Goal: Information Seeking & Learning: Learn about a topic

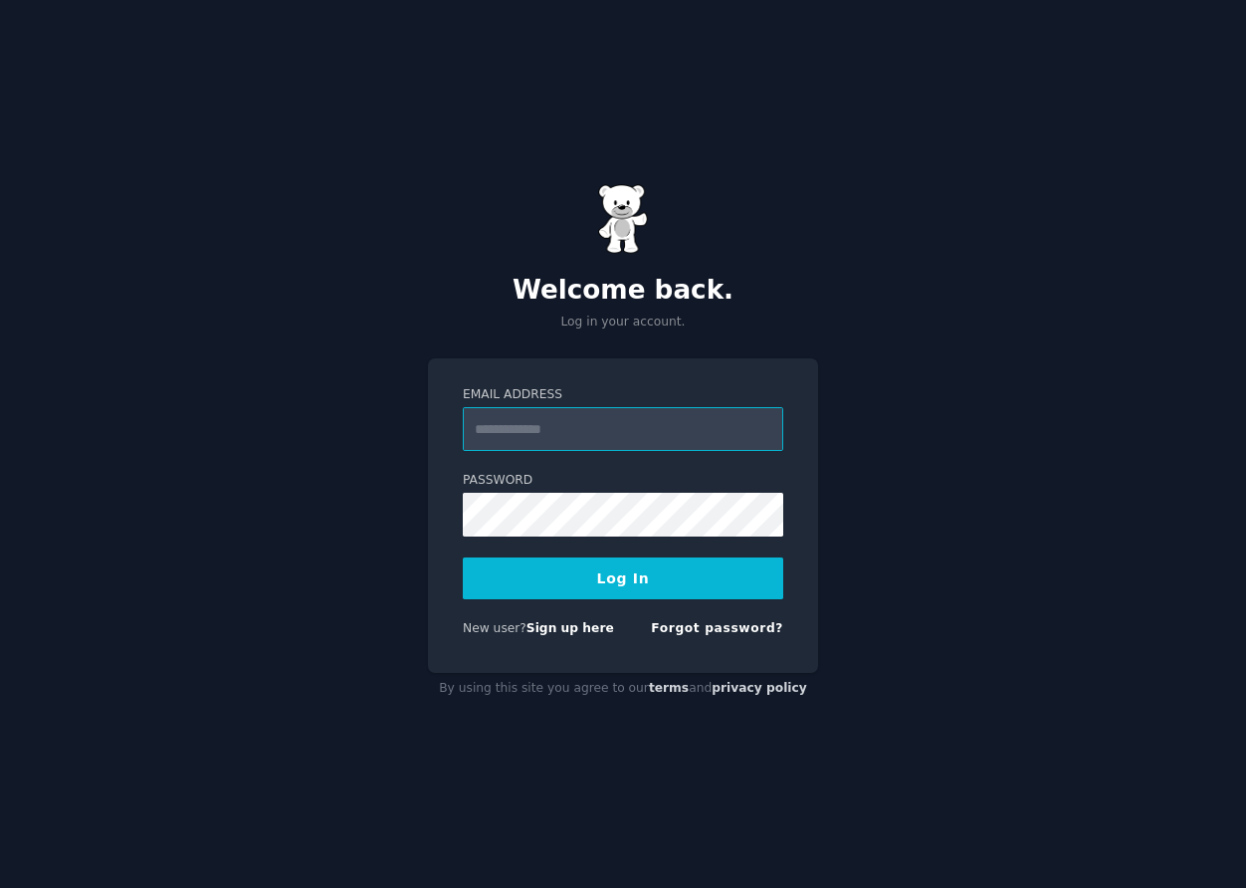
click at [617, 433] on input "Email Address" at bounding box center [623, 429] width 320 height 44
type input "**********"
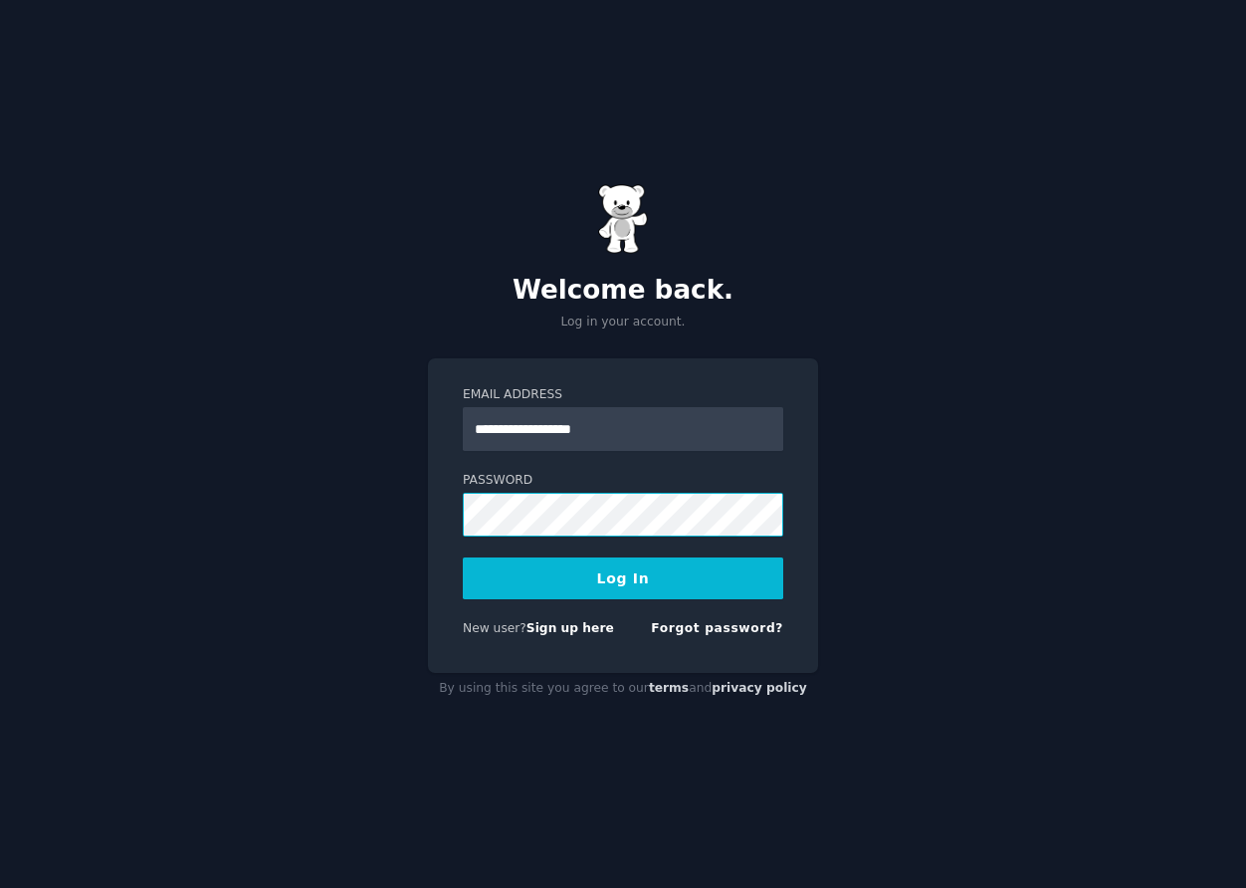
click at [463, 557] on button "Log In" at bounding box center [623, 578] width 320 height 42
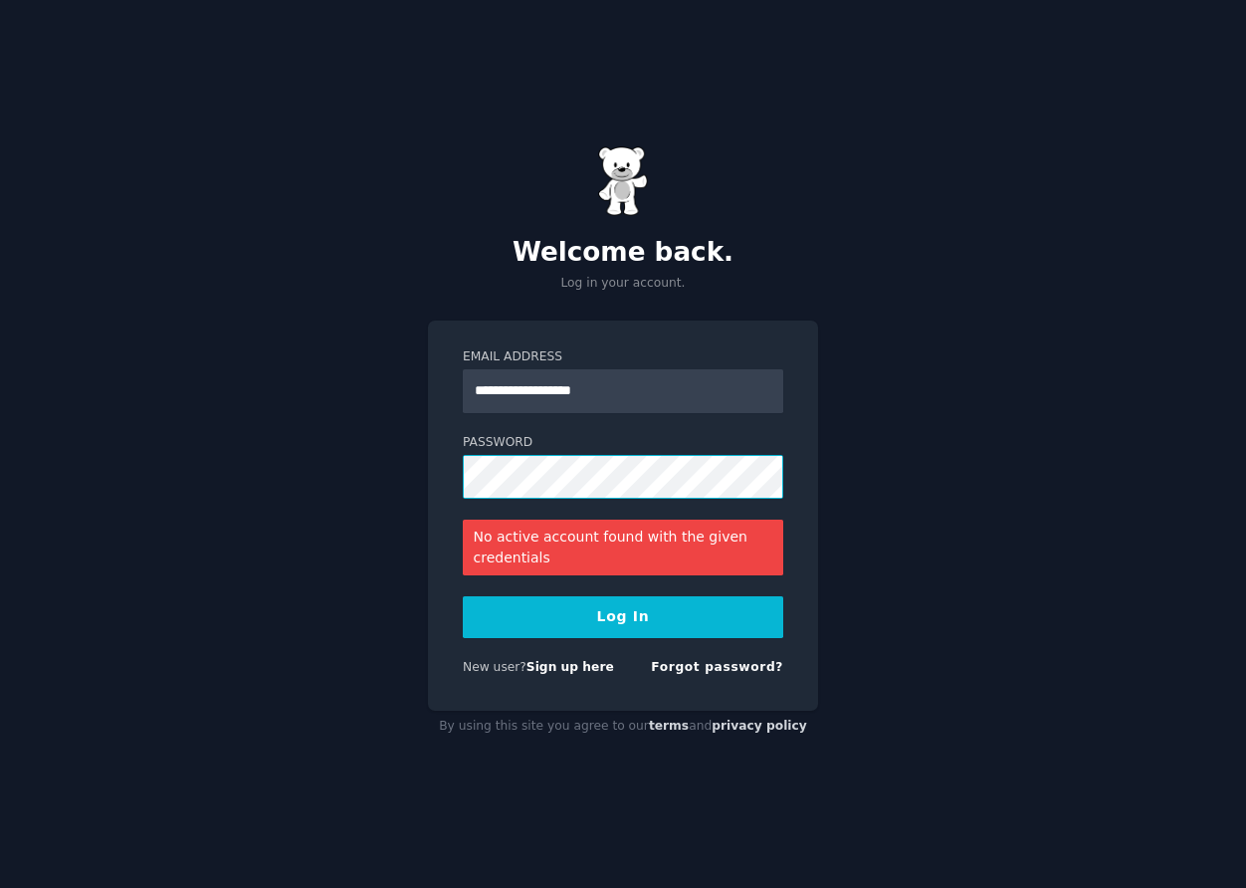
click at [463, 596] on button "Log In" at bounding box center [623, 617] width 320 height 42
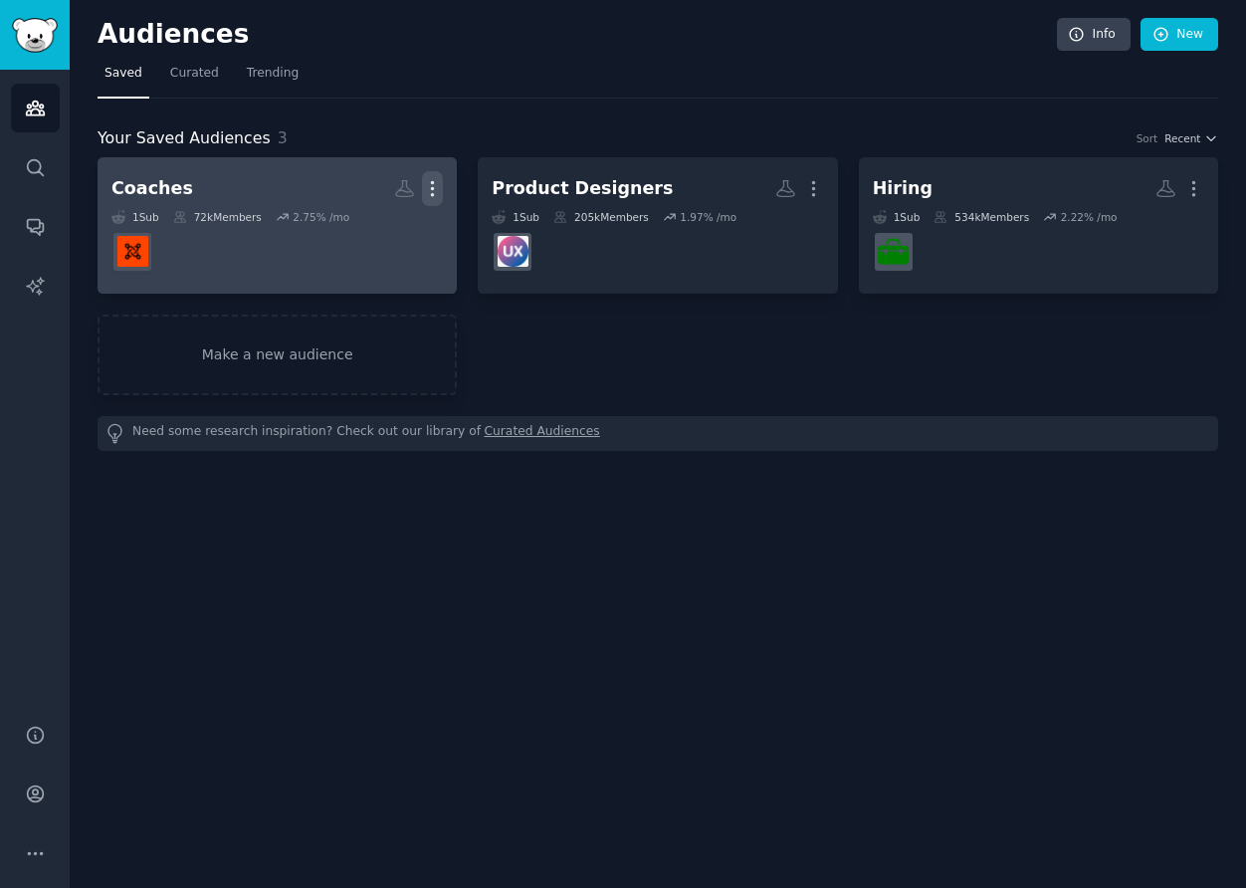
click at [434, 187] on icon "button" at bounding box center [432, 188] width 21 height 21
click at [363, 242] on div "Delete" at bounding box center [364, 231] width 95 height 42
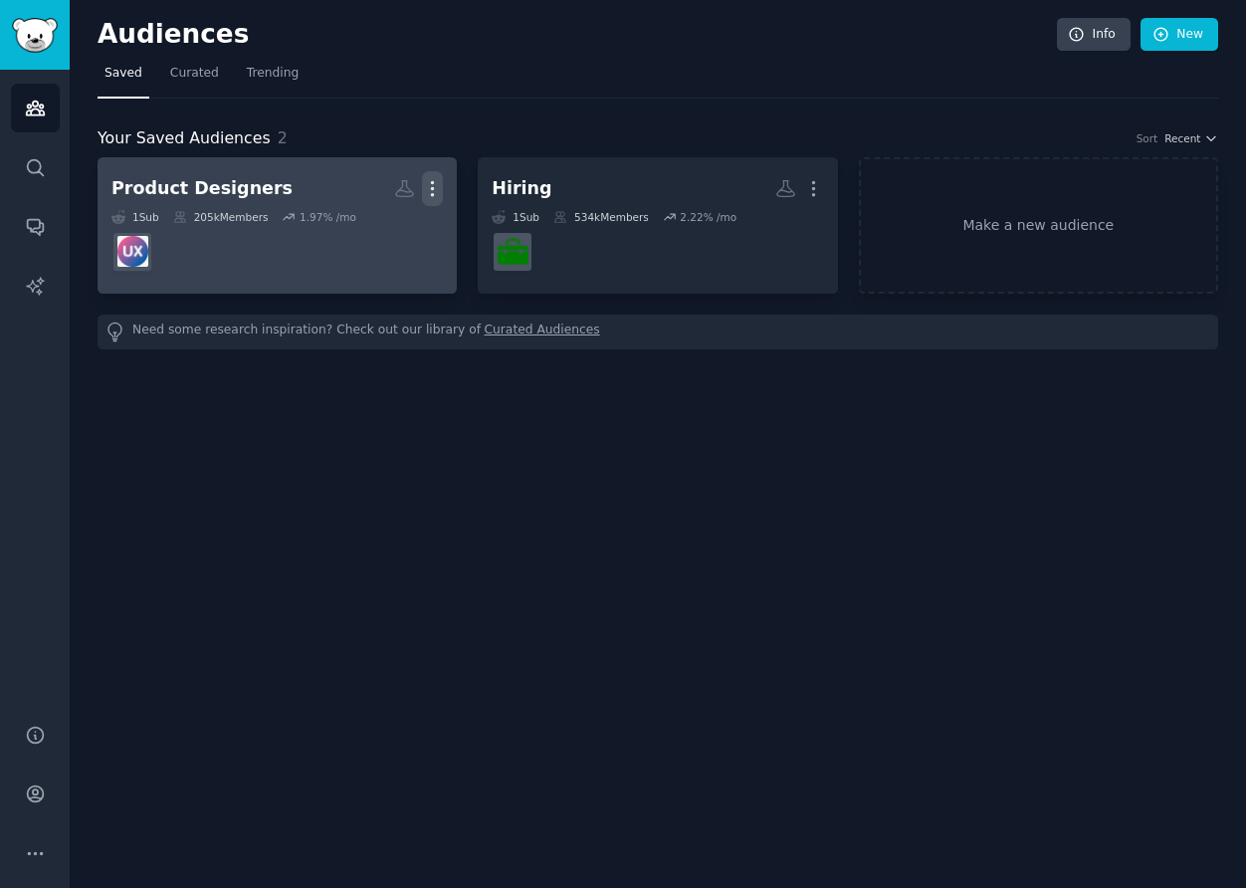
click at [424, 191] on icon "button" at bounding box center [432, 188] width 21 height 21
click at [360, 236] on p "Delete" at bounding box center [378, 230] width 46 height 21
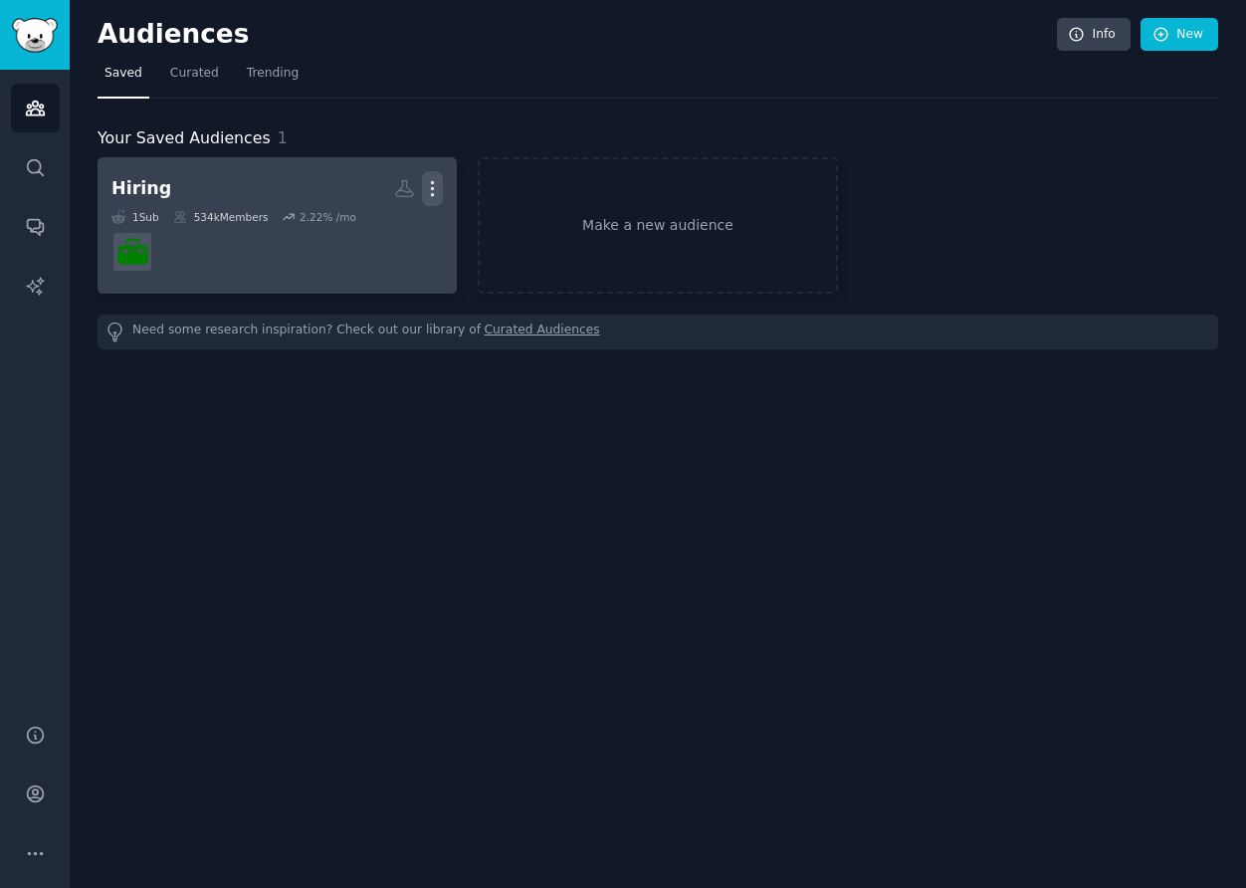
click at [430, 197] on icon "button" at bounding box center [432, 188] width 21 height 21
click at [376, 227] on p "Delete" at bounding box center [378, 230] width 46 height 21
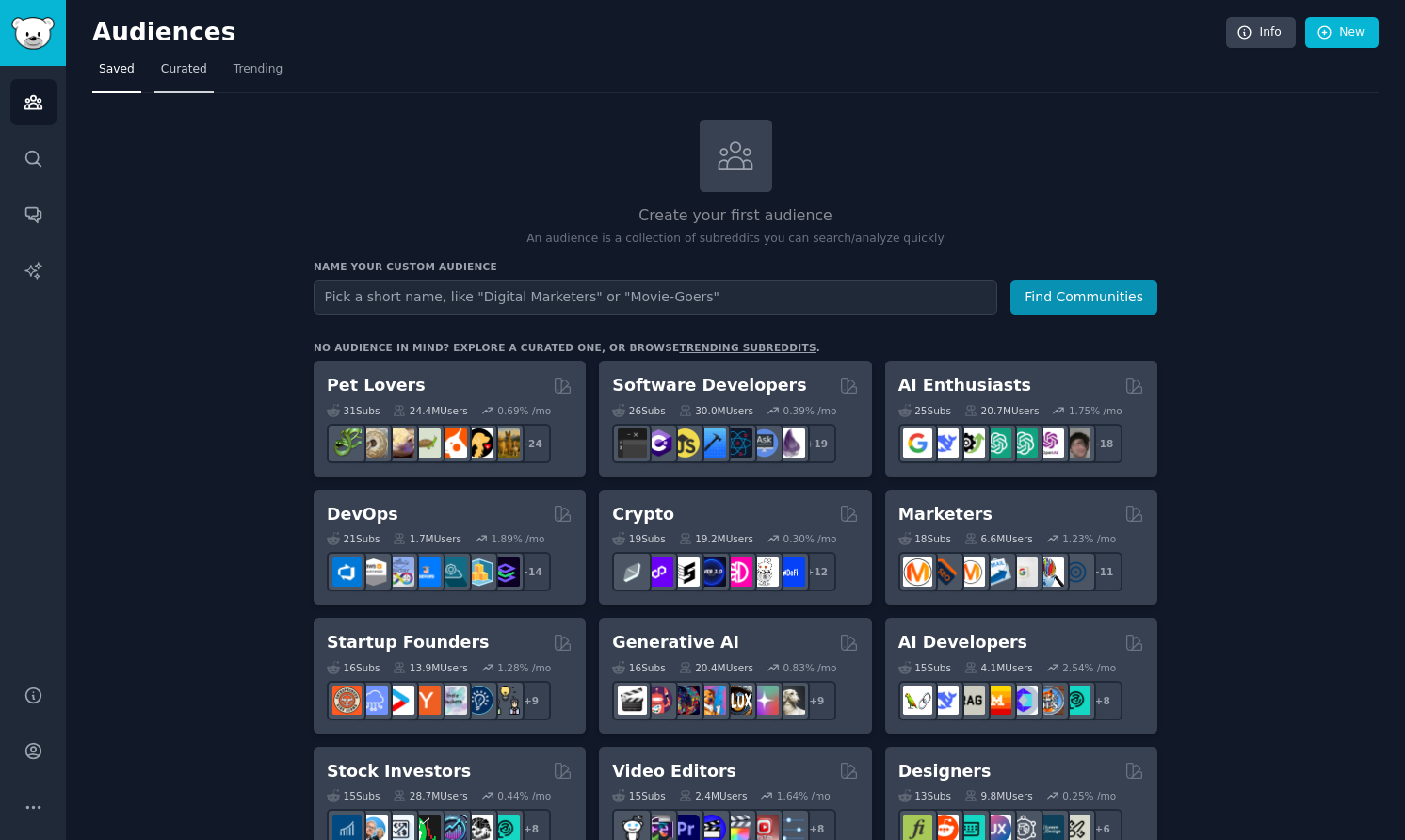
click at [188, 88] on link "Curated" at bounding box center [184, 74] width 60 height 39
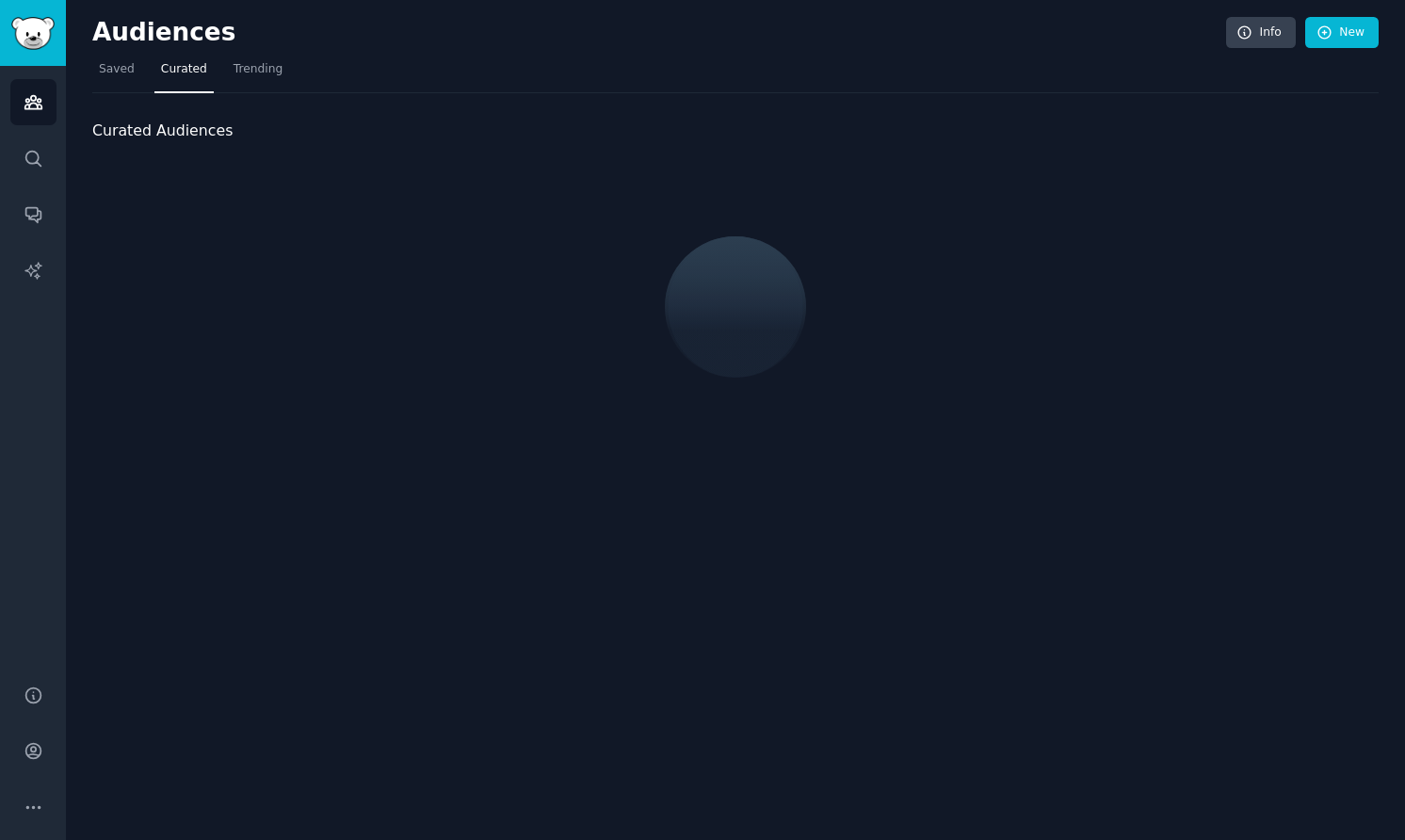
click at [287, 71] on nav "Saved Curated Trending" at bounding box center [735, 74] width 1286 height 39
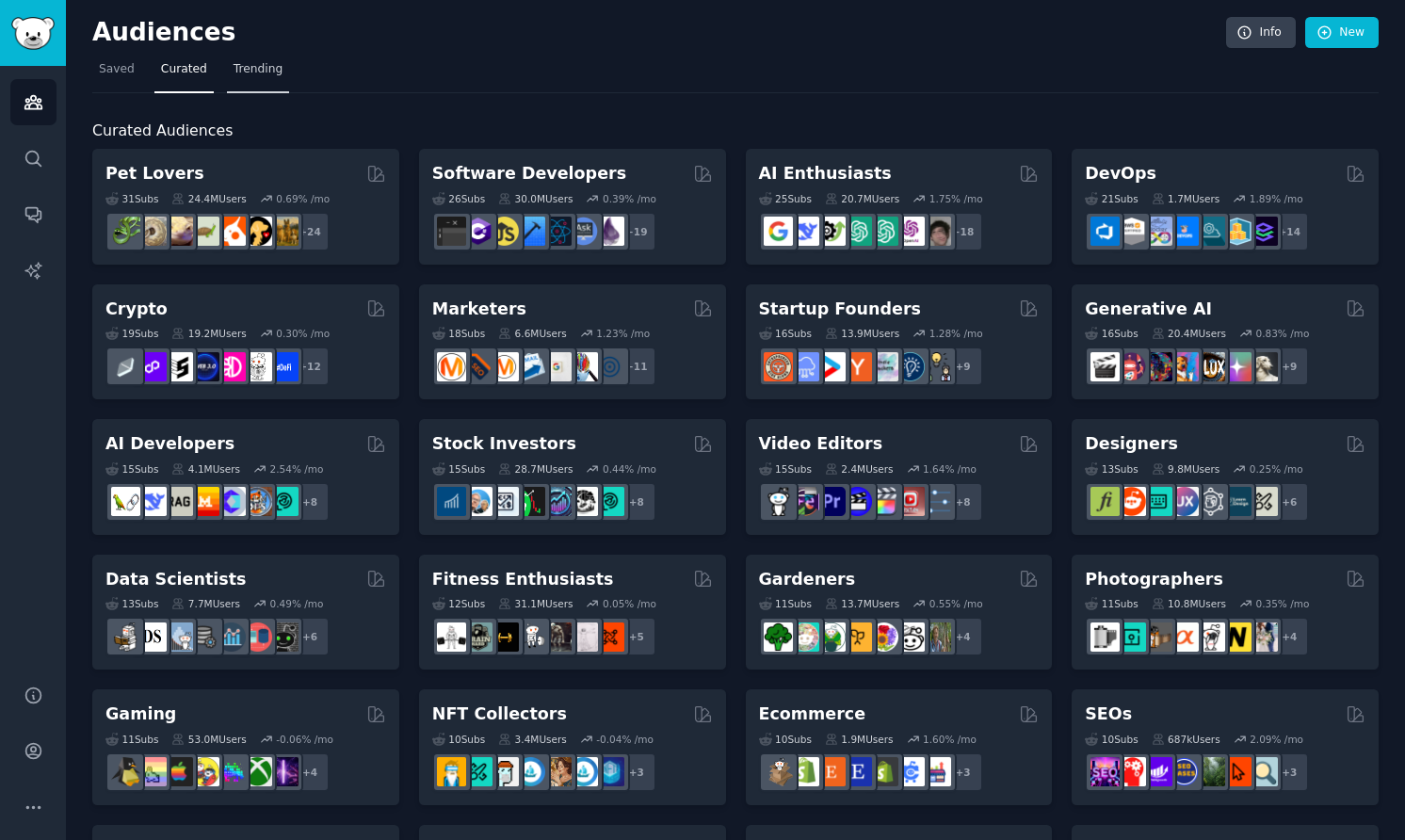
click at [266, 71] on span "Trending" at bounding box center [258, 70] width 49 height 17
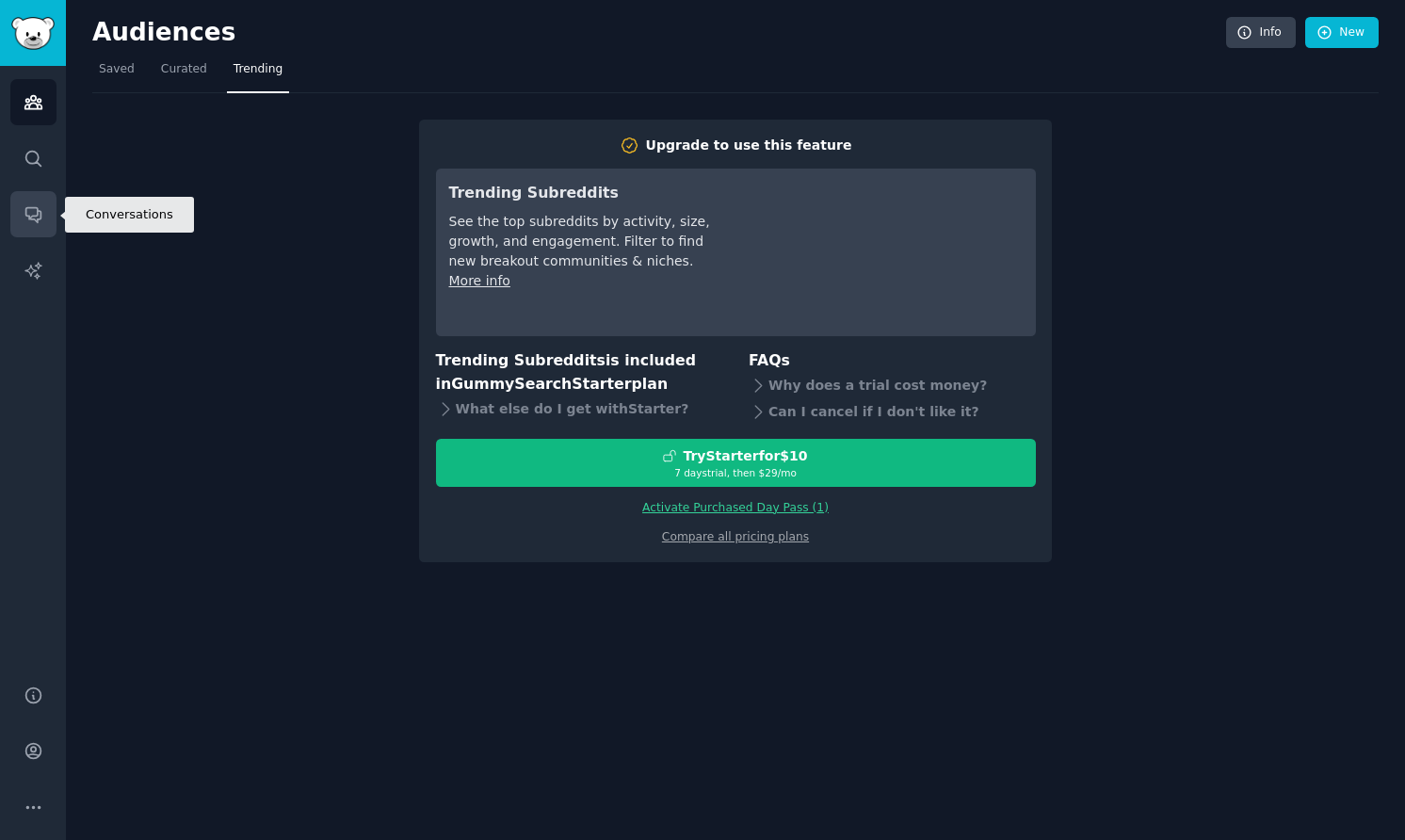
click at [39, 219] on icon "Sidebar" at bounding box center [33, 216] width 15 height 15
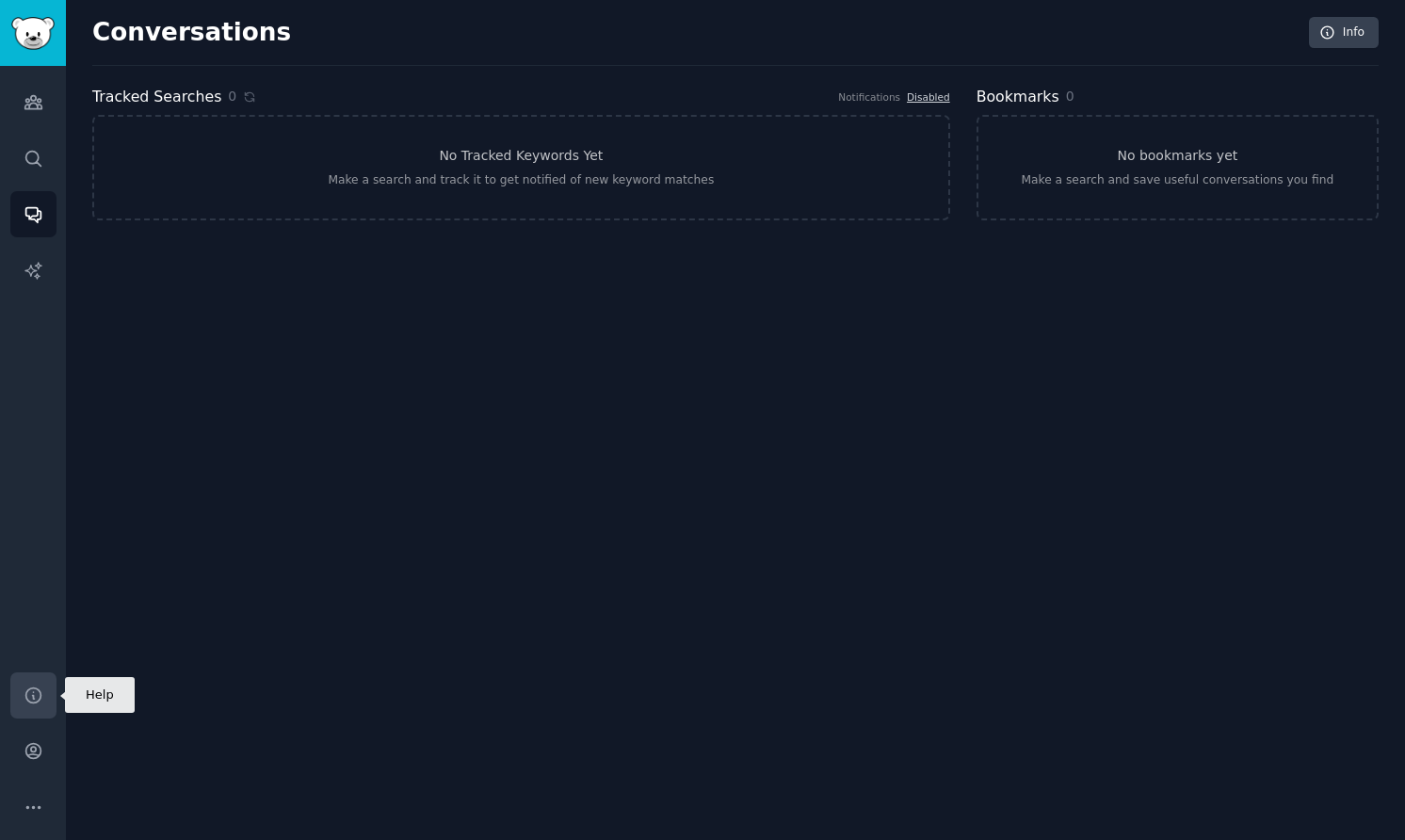
click at [41, 691] on icon "Sidebar" at bounding box center [33, 694] width 20 height 20
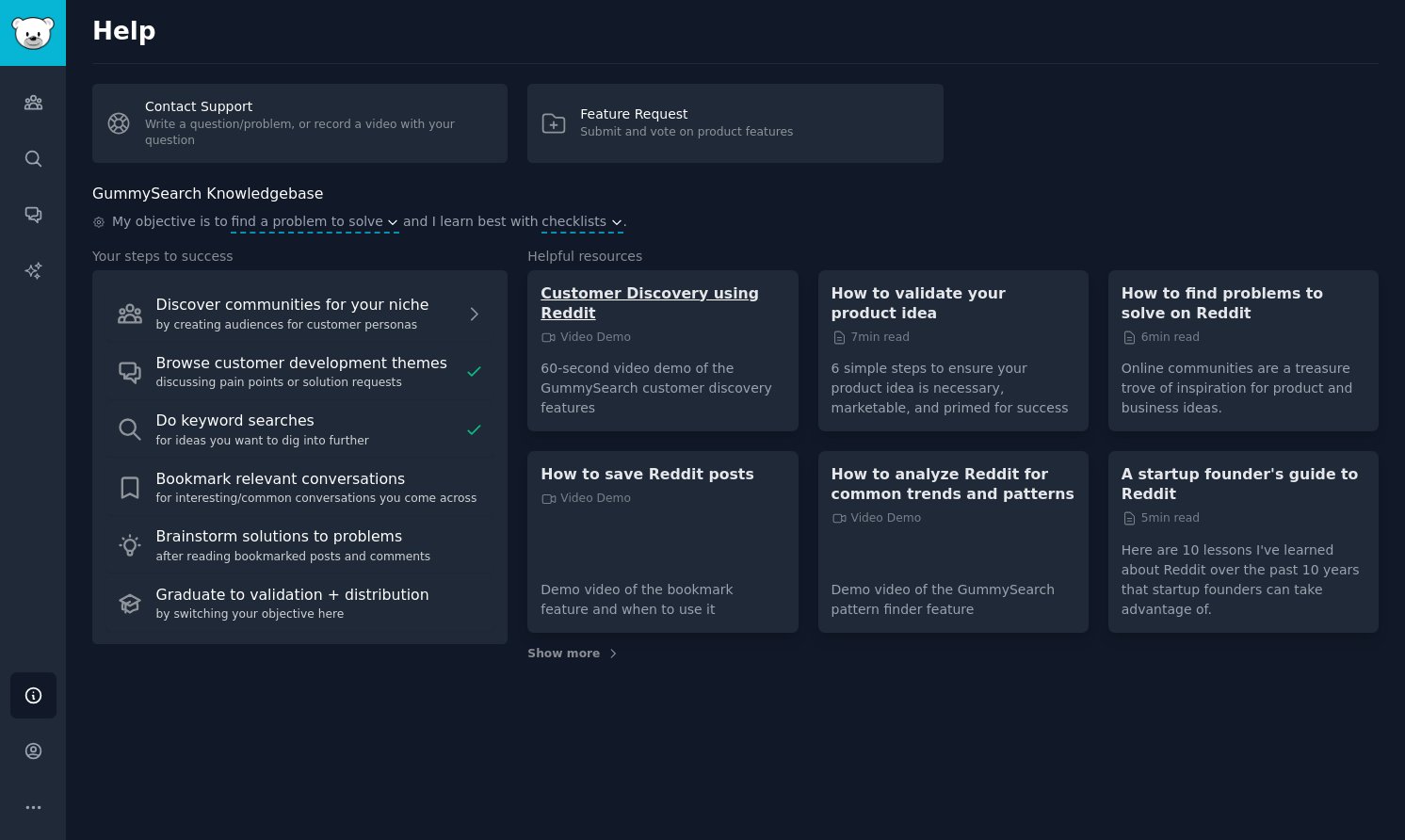
click at [722, 289] on p "Customer Discovery using Reddit" at bounding box center [662, 303] width 244 height 40
click at [1020, 293] on p "How to validate your product idea" at bounding box center [954, 303] width 244 height 40
click at [1152, 290] on p "How to find problems to solve on Reddit" at bounding box center [1243, 303] width 244 height 40
click at [868, 495] on p "How to analyze Reddit for common trends and patterns" at bounding box center [954, 484] width 244 height 40
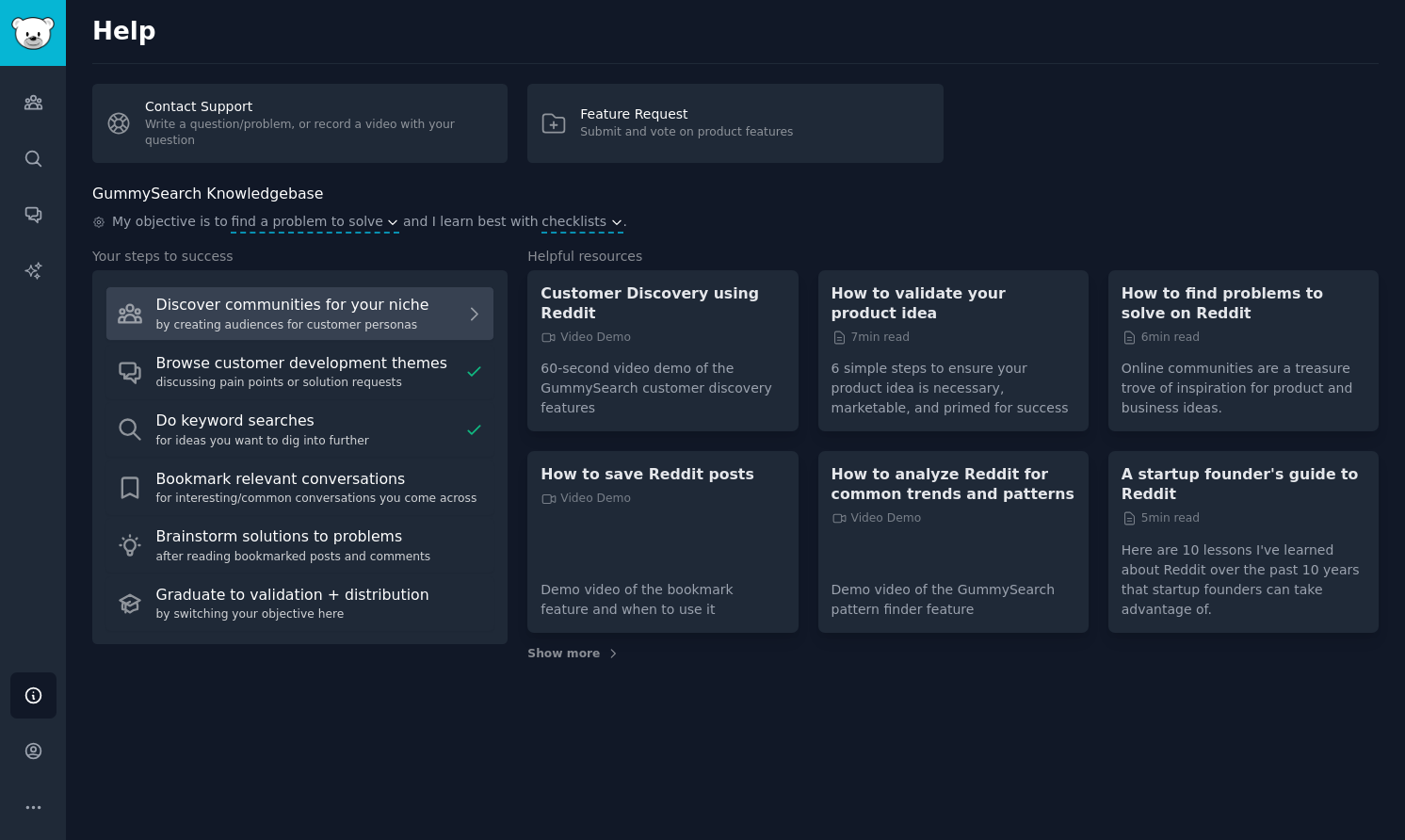
click at [406, 327] on div "by creating audiences for customer personas" at bounding box center [307, 325] width 301 height 17
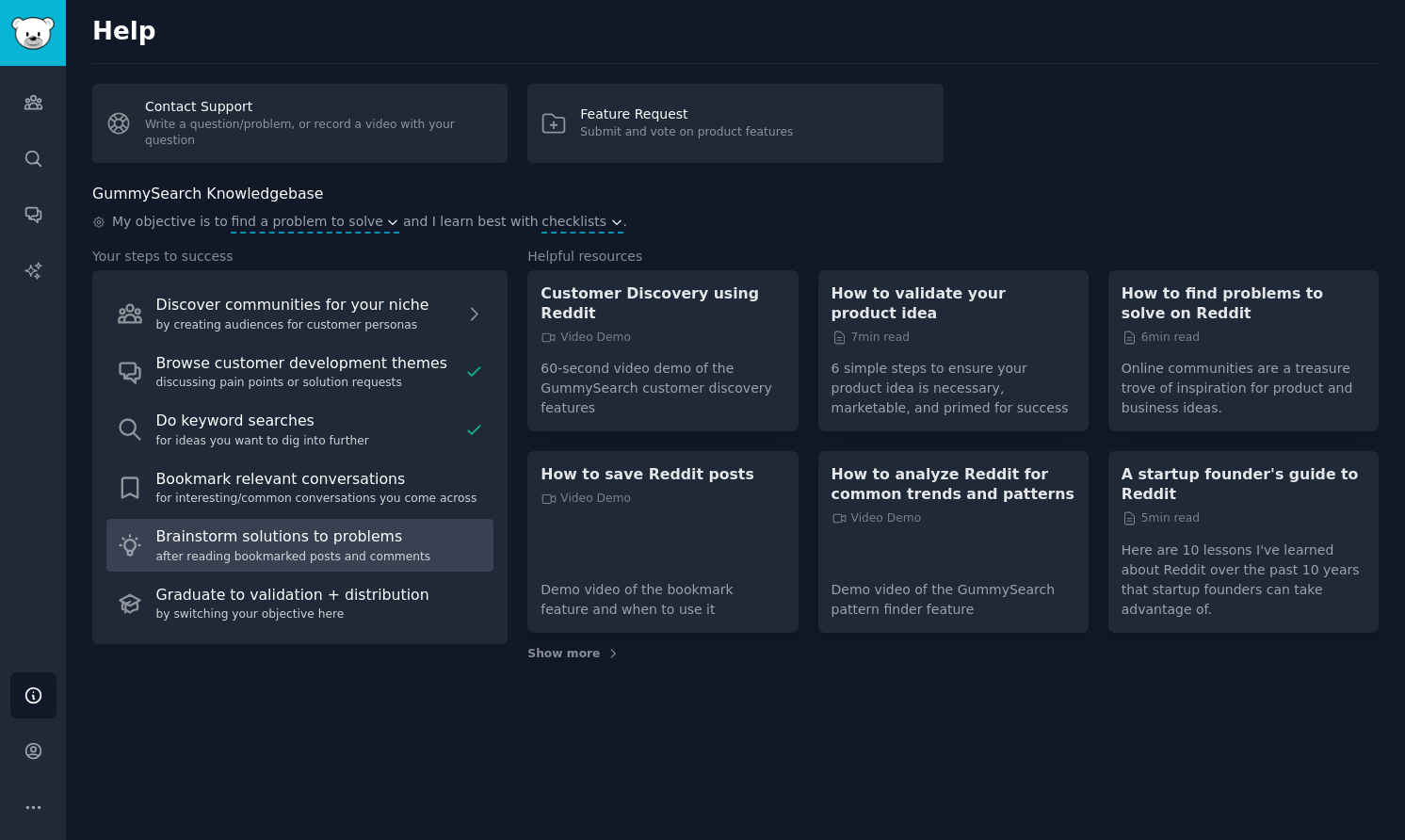
click at [382, 547] on div "Brainstorm solutions to problems" at bounding box center [320, 536] width 327 height 24
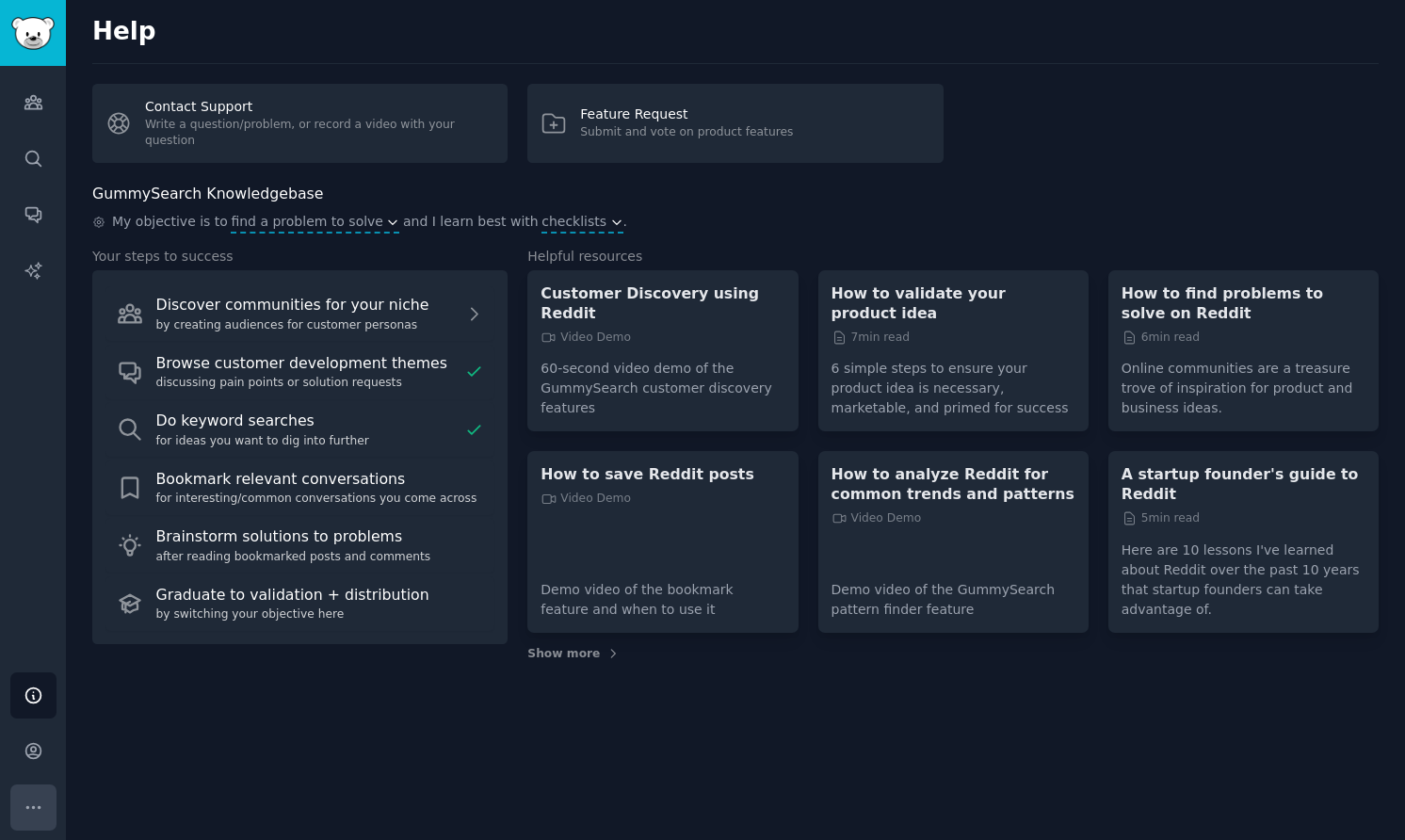
click at [34, 806] on icon "Sidebar" at bounding box center [33, 807] width 20 height 20
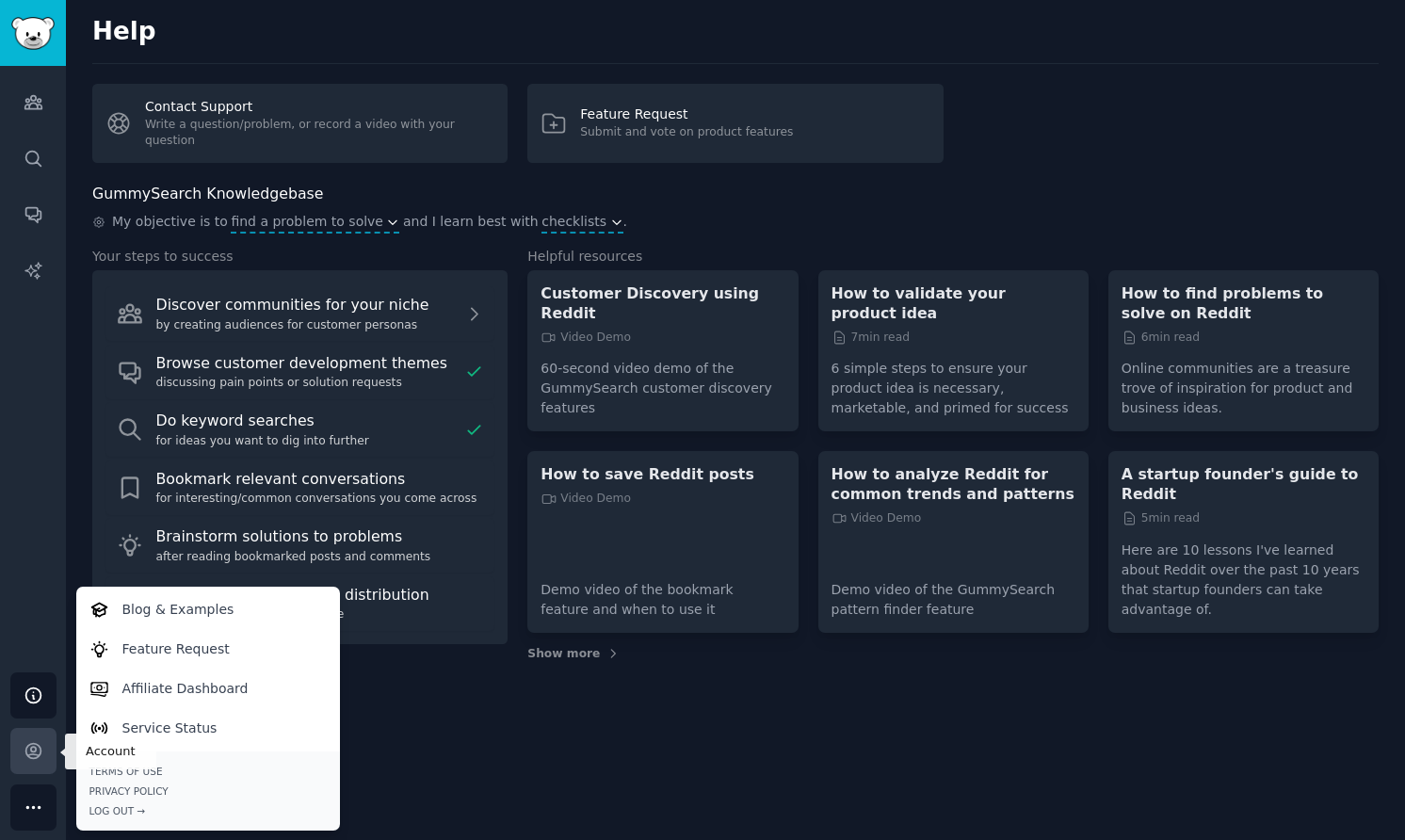
click at [18, 754] on link "Account" at bounding box center [33, 750] width 46 height 46
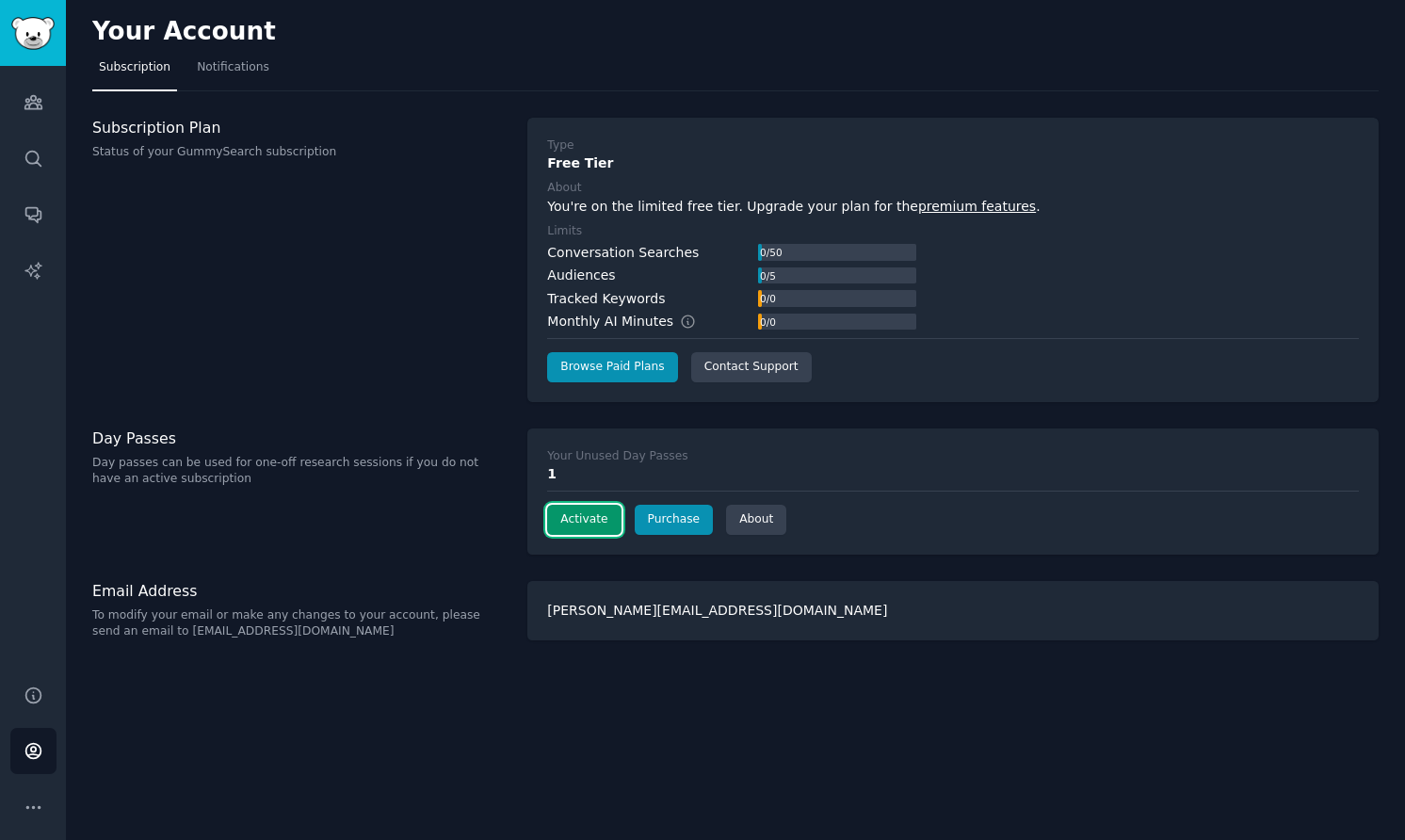
click at [588, 521] on button "Activate" at bounding box center [584, 519] width 74 height 30
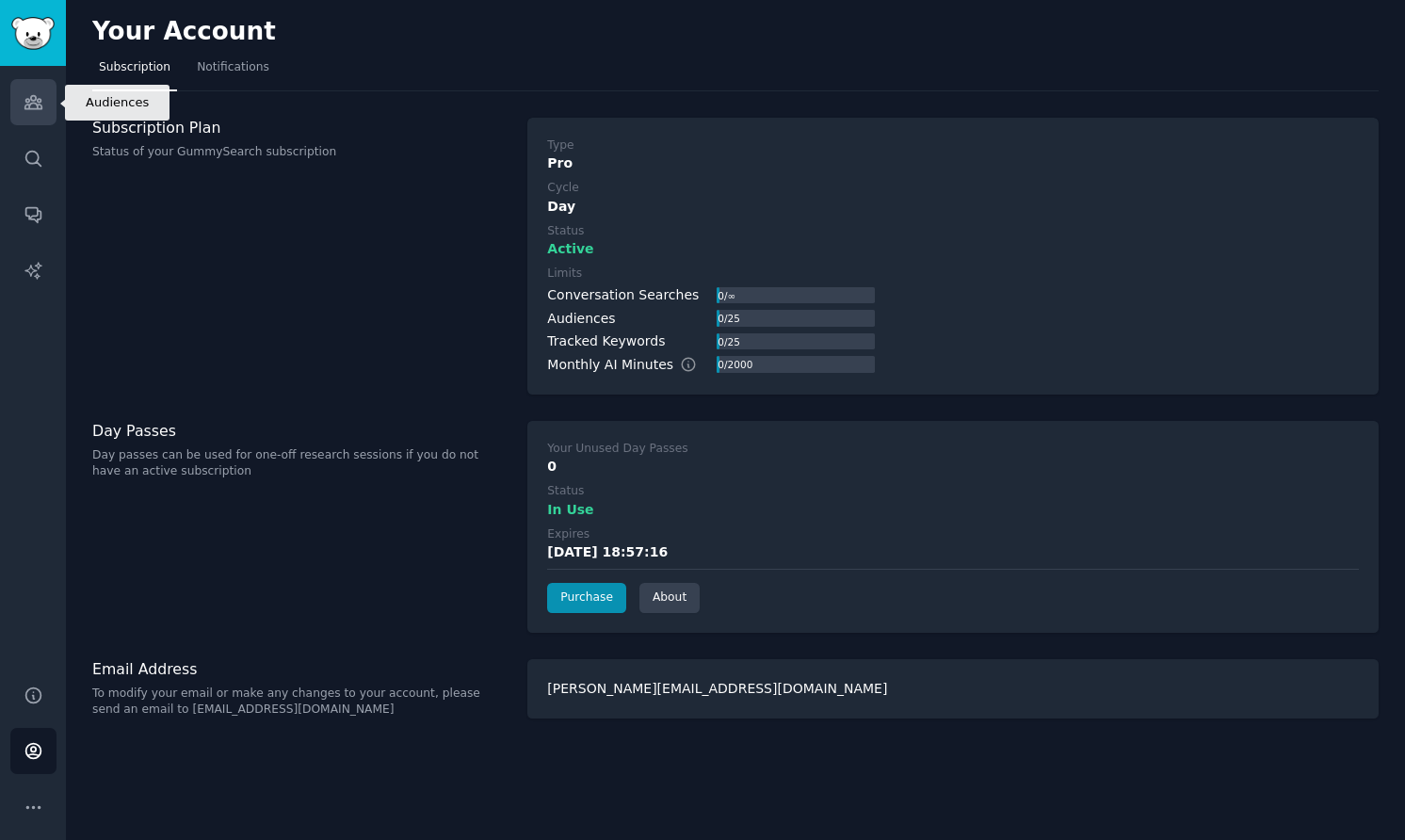
click at [27, 105] on icon "Sidebar" at bounding box center [33, 102] width 20 height 20
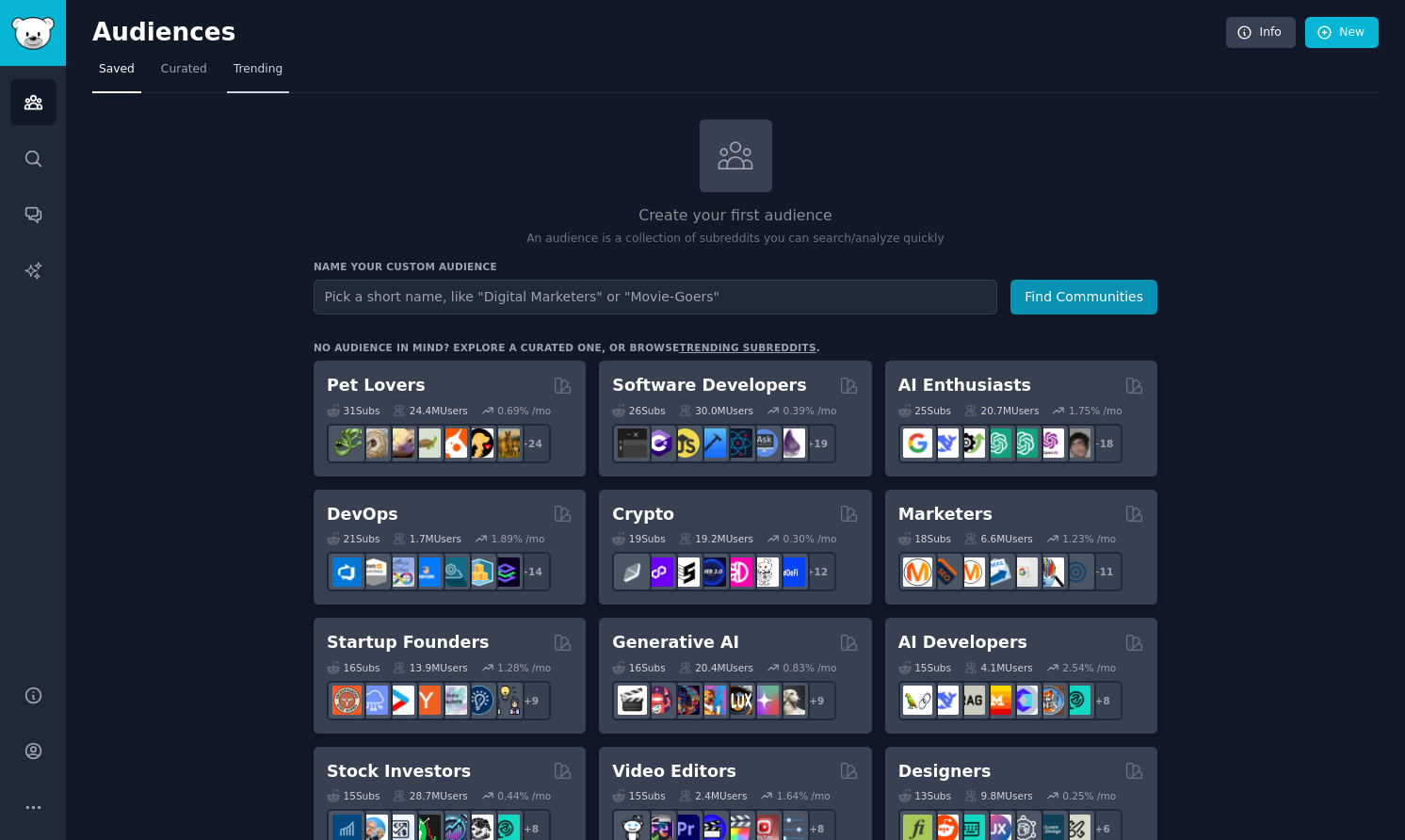
click at [261, 72] on span "Trending" at bounding box center [258, 70] width 49 height 17
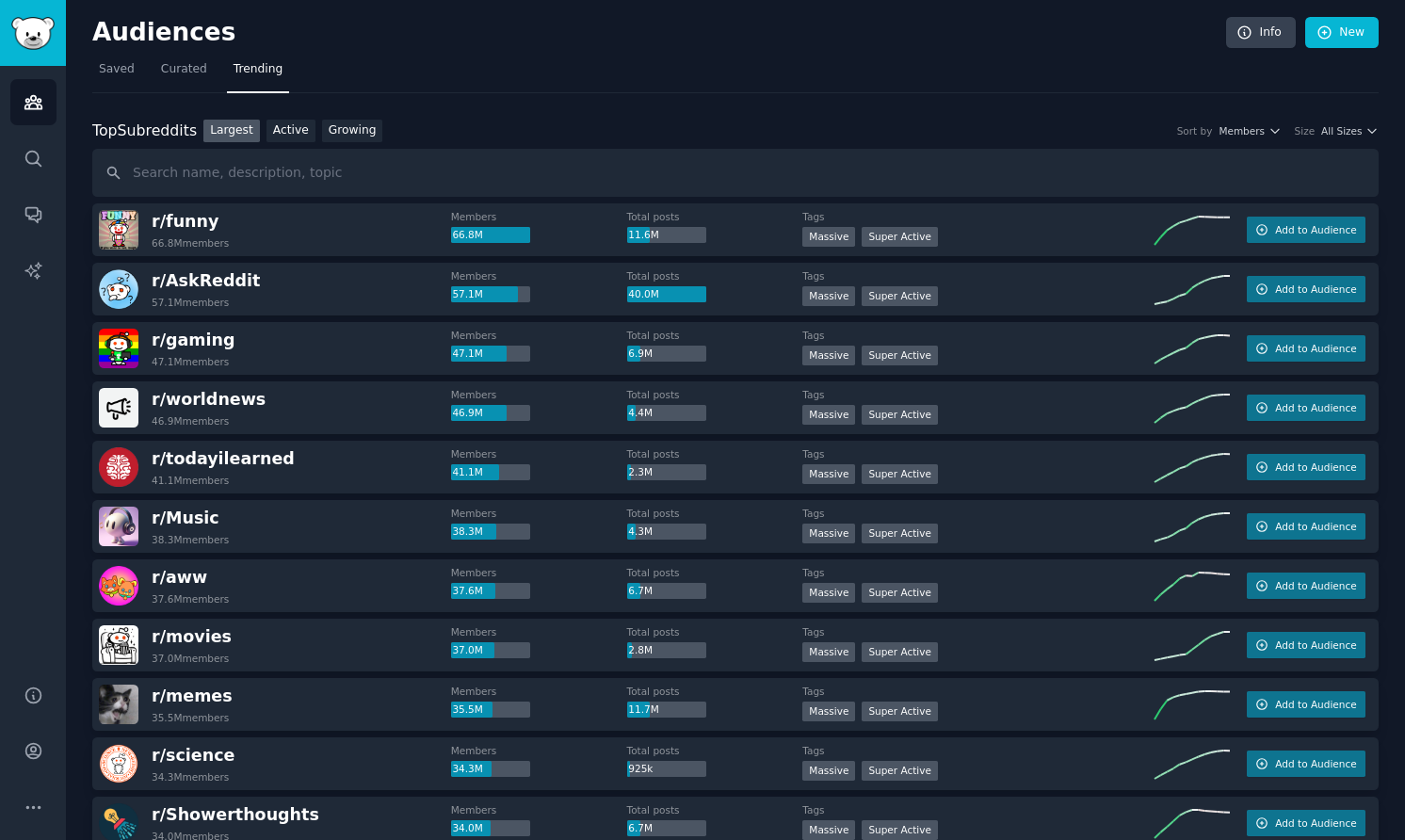
click at [353, 143] on div "Top Subreddits Top Subreddits Largest Active Growing Sort by Members Size All S…" at bounding box center [735, 158] width 1286 height 79
click at [354, 135] on link "Growing" at bounding box center [352, 131] width 61 height 24
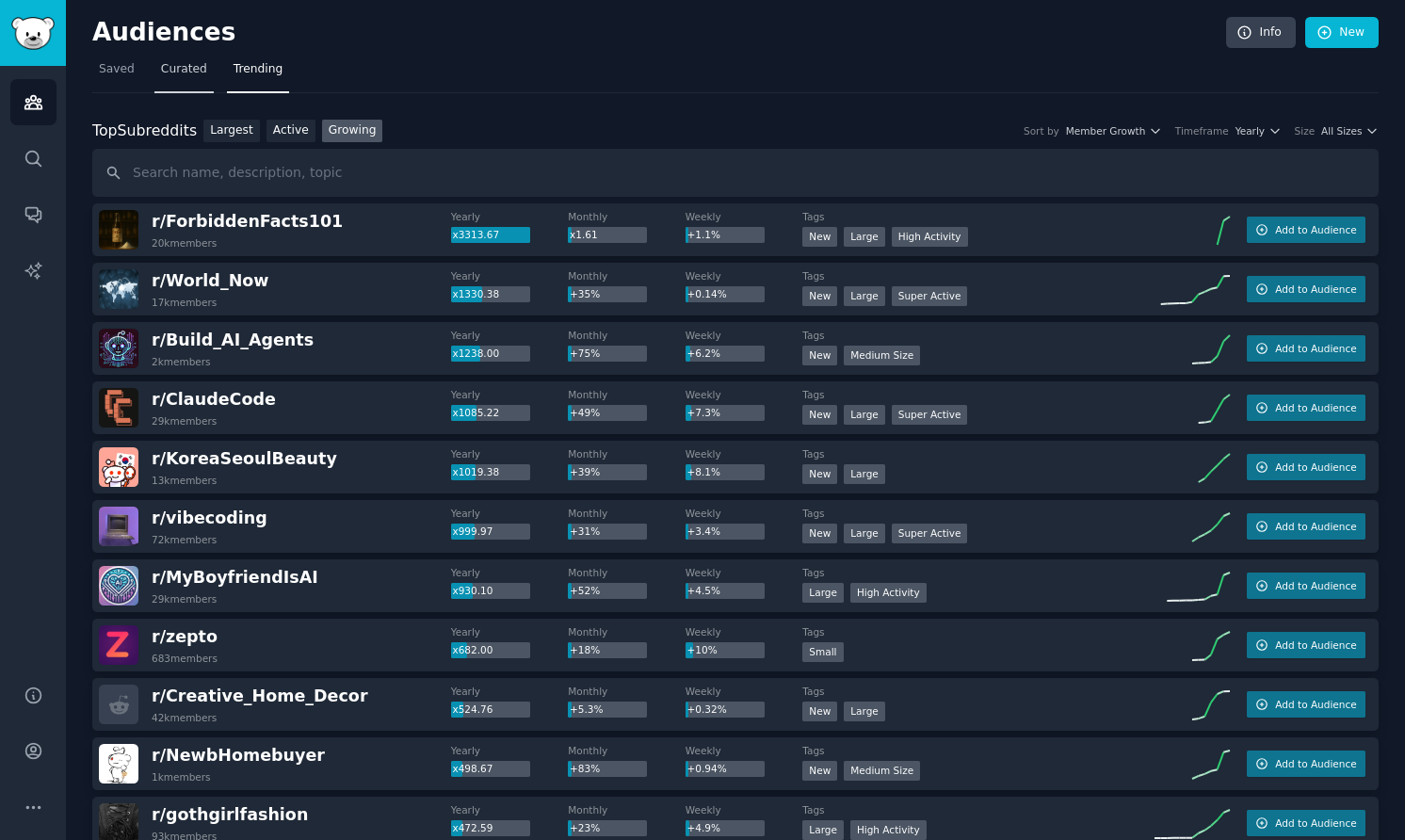
click at [193, 70] on span "Curated" at bounding box center [184, 70] width 46 height 17
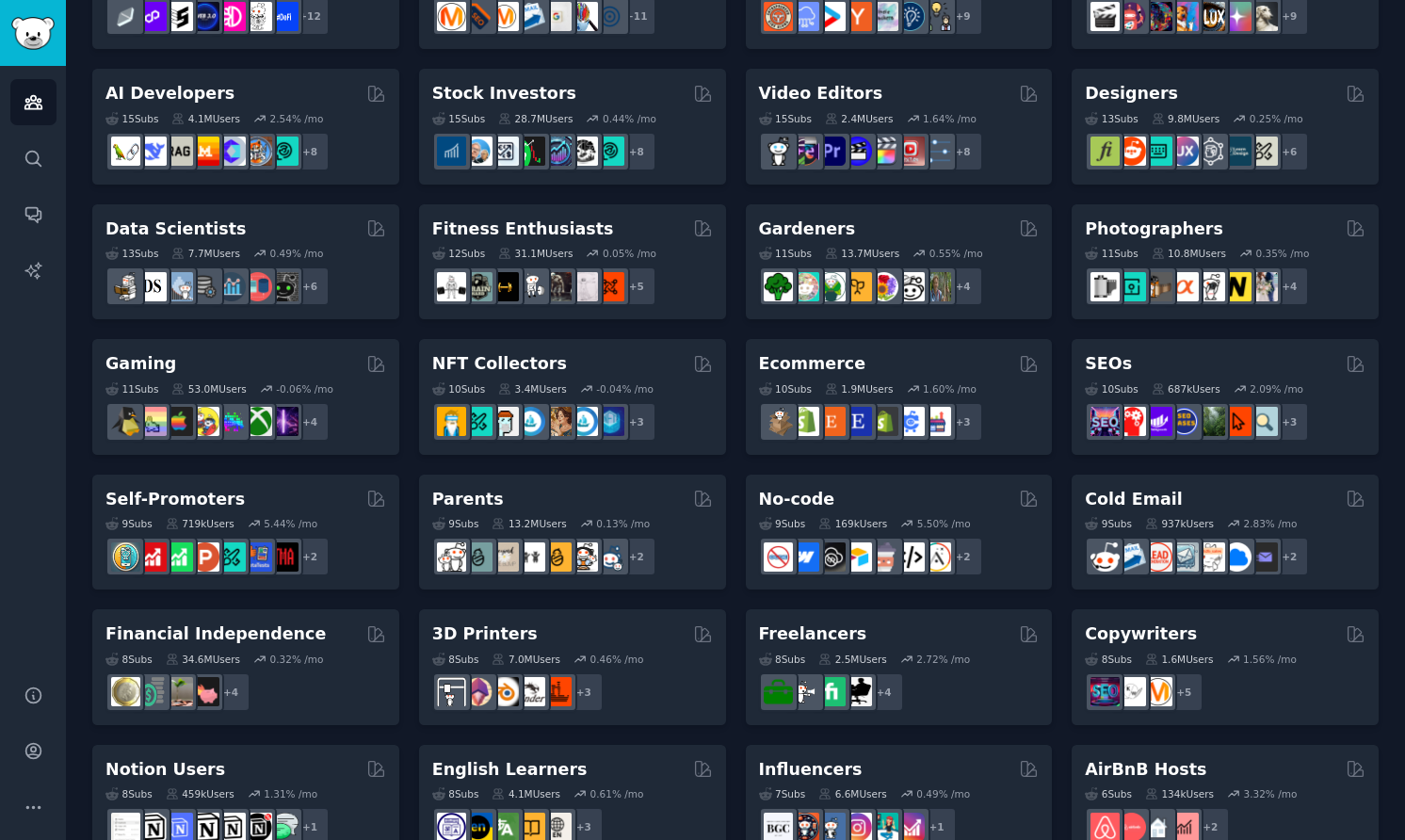
scroll to position [352, 0]
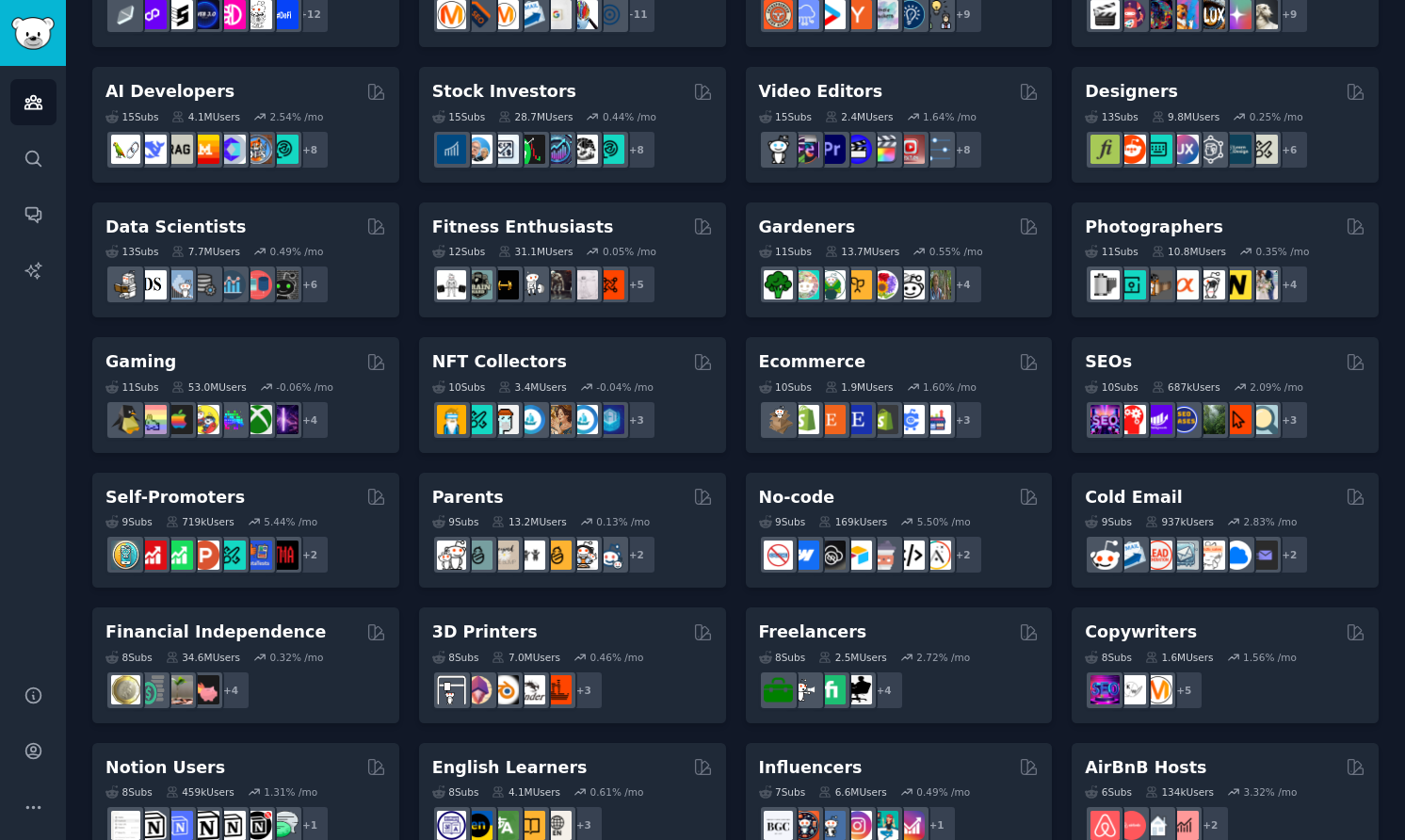
click at [82, 450] on div "Audiences Info New Saved Curated Trending Curated Audiences Pet Lovers 31 Sub s…" at bounding box center [735, 401] width 1339 height 1506
click at [411, 529] on div "Pet Lovers 31 Sub s 24.4M Users 0.69 % /mo + 24 Software Developers 26 Sub s 30…" at bounding box center [735, 462] width 1286 height 1331
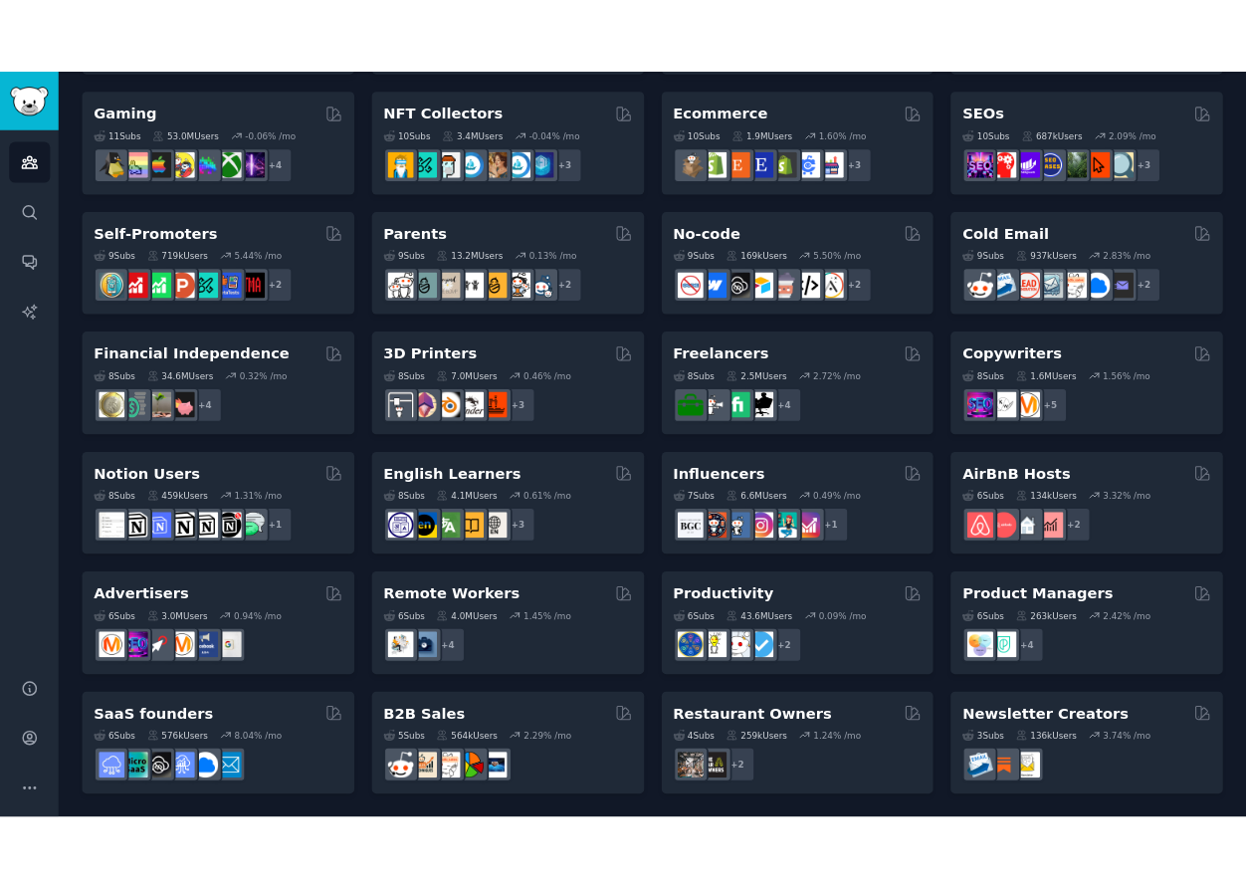
scroll to position [0, 0]
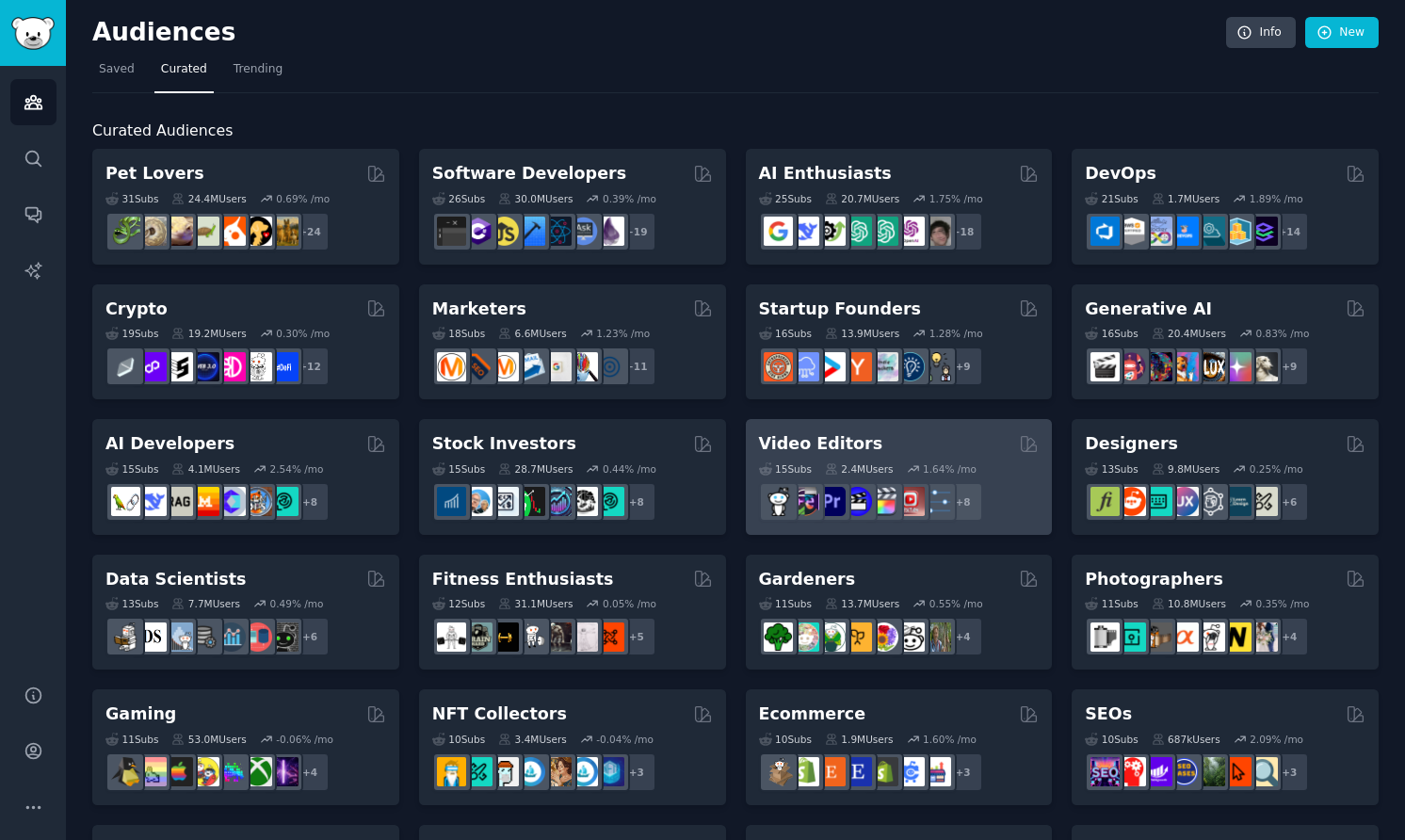
click at [849, 437] on h2 "Video Editors" at bounding box center [820, 444] width 124 height 24
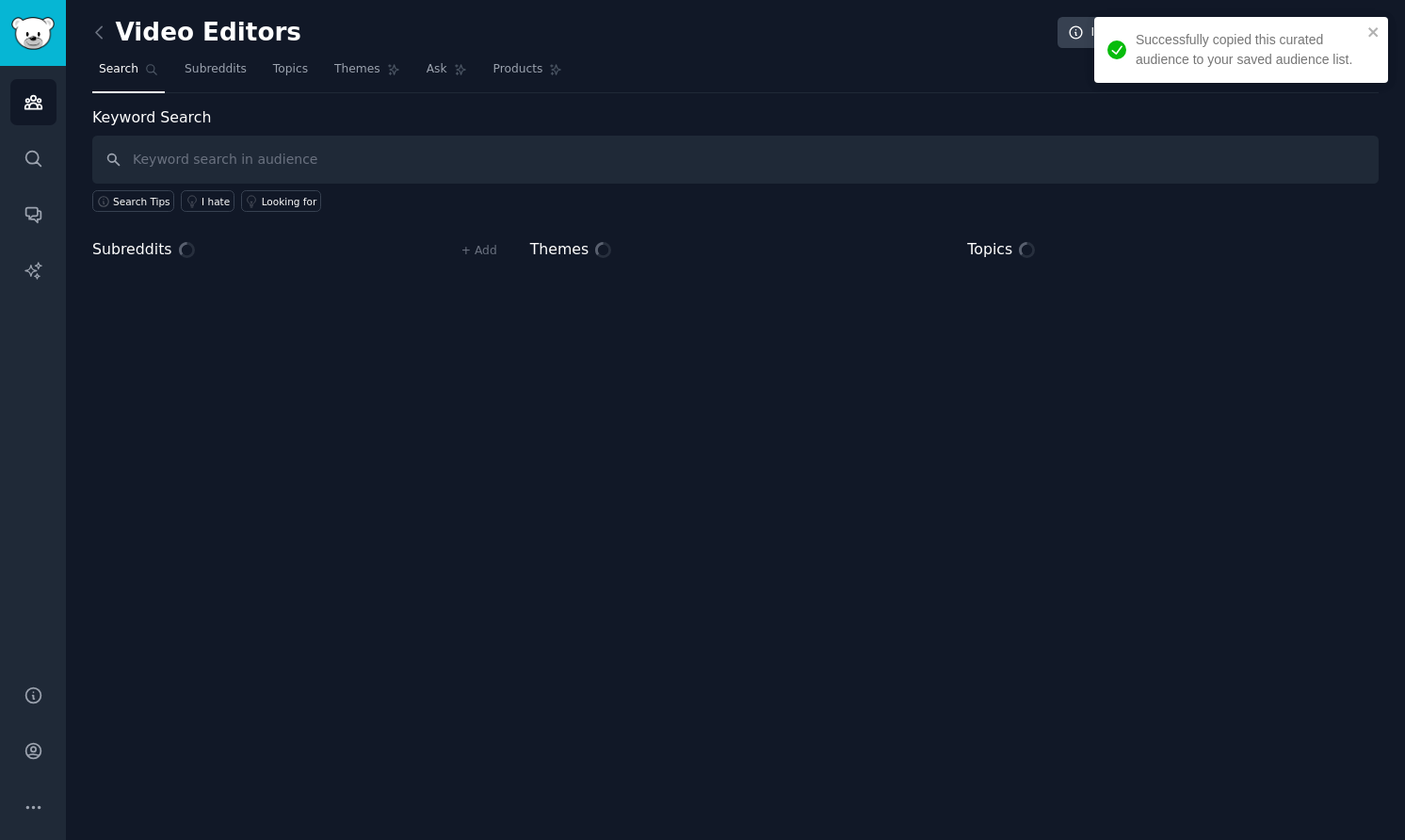
click at [1369, 24] on div "Successfully copied this curated audience to your saved audience list." at bounding box center [1240, 50] width 293 height 66
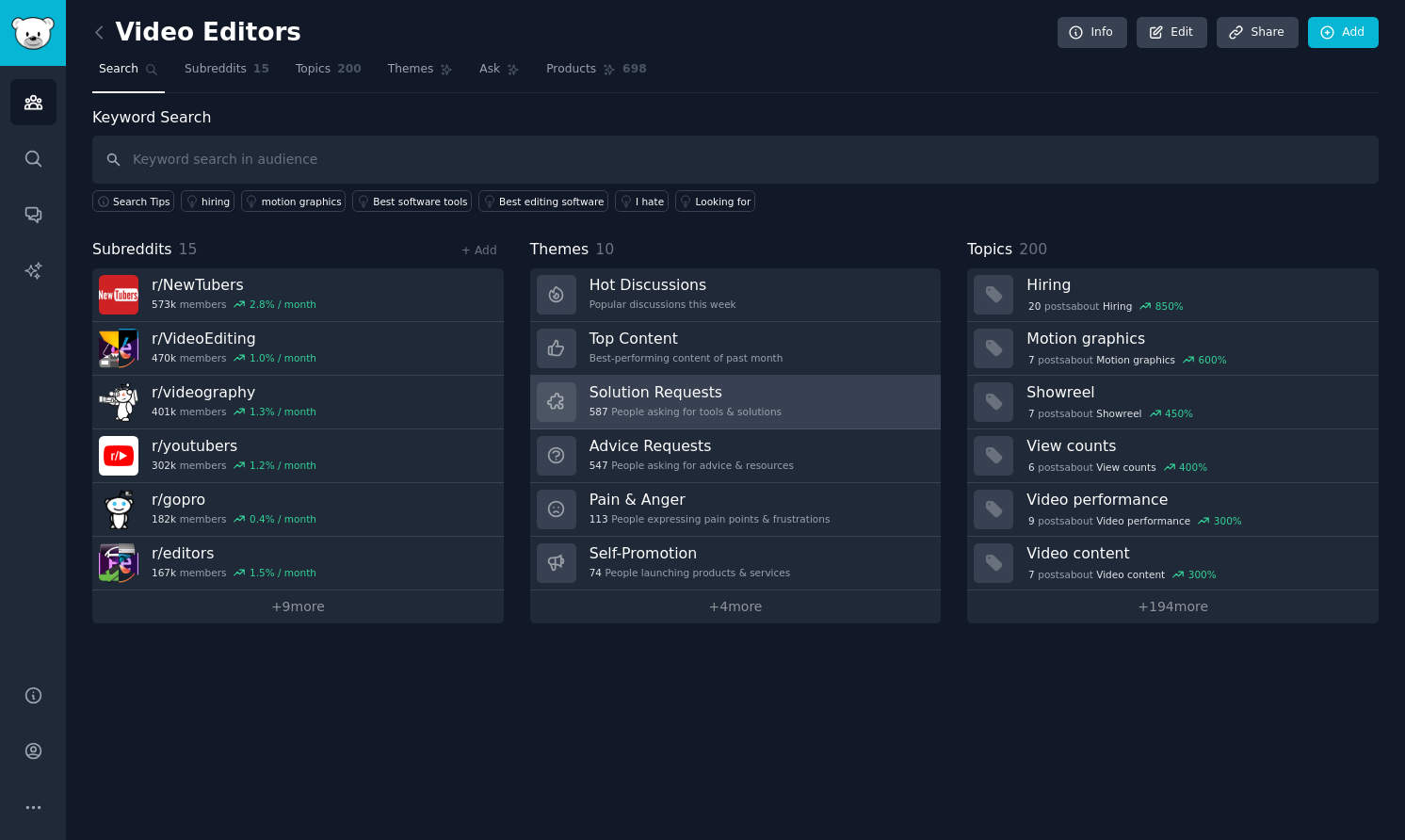
click at [791, 399] on link "Solution Requests 587 People asking for tools & solutions" at bounding box center [735, 402] width 412 height 54
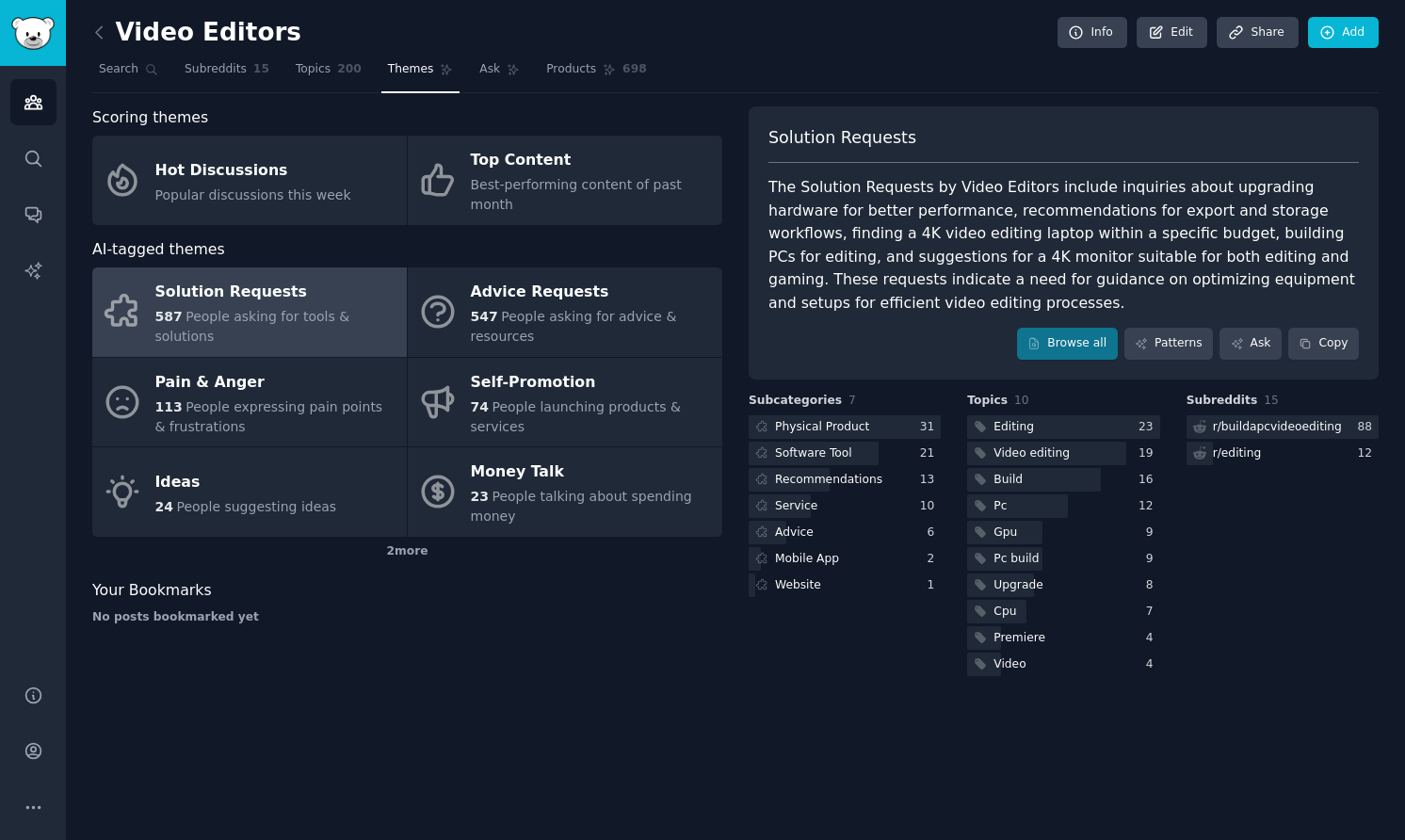
click at [1152, 346] on div "Solution Requests The Solution Requests by Video Editors include inquiries abou…" at bounding box center [1063, 242] width 630 height 273
click at [1152, 327] on link "Patterns" at bounding box center [1168, 343] width 89 height 32
